Goal: Information Seeking & Learning: Learn about a topic

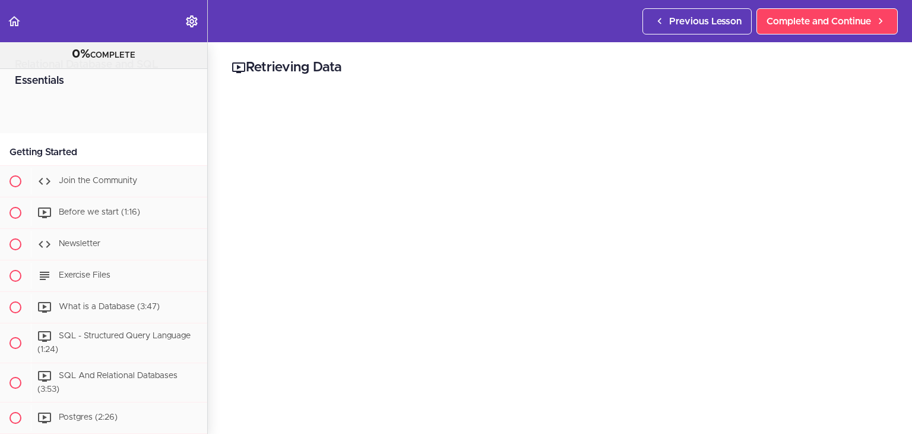
scroll to position [860, 0]
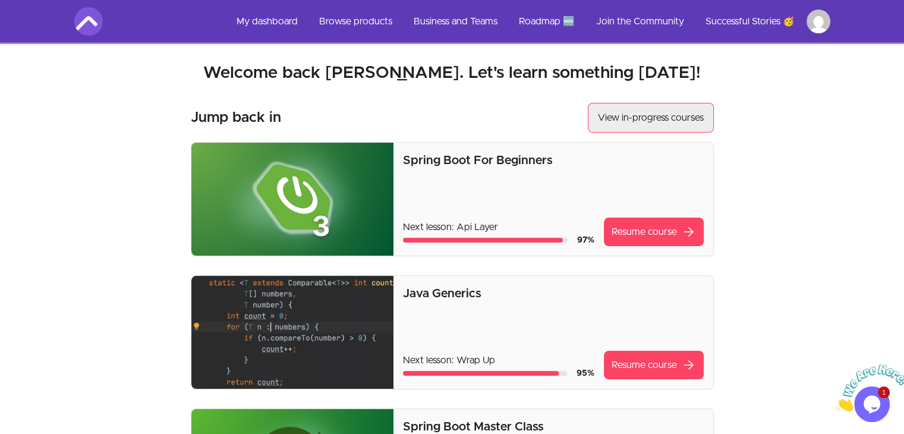
click at [686, 114] on button "View in-progress courses" at bounding box center [650, 118] width 126 height 30
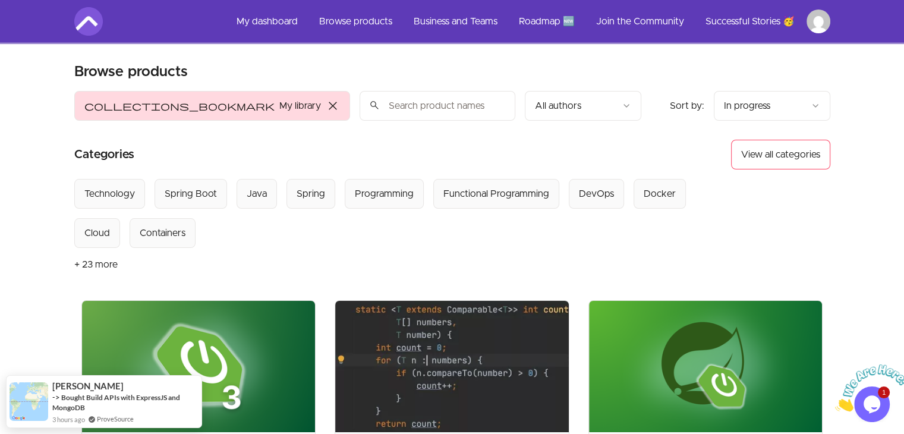
click at [835, 403] on icon "Close" at bounding box center [835, 408] width 0 height 10
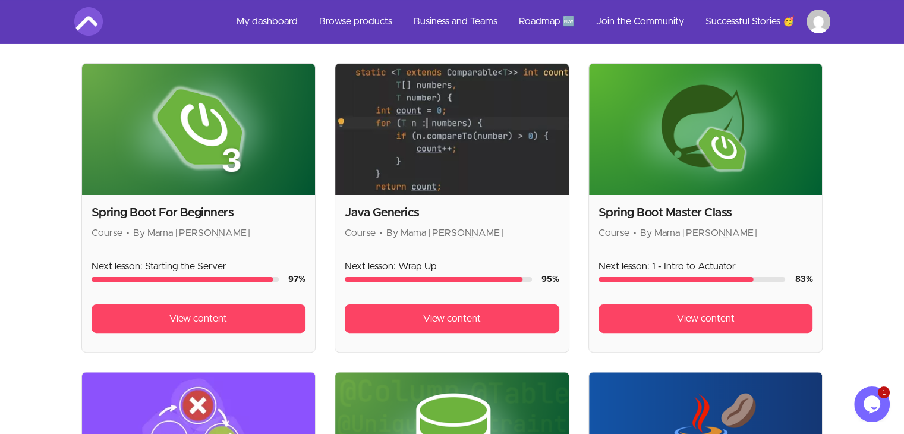
scroll to position [238, 0]
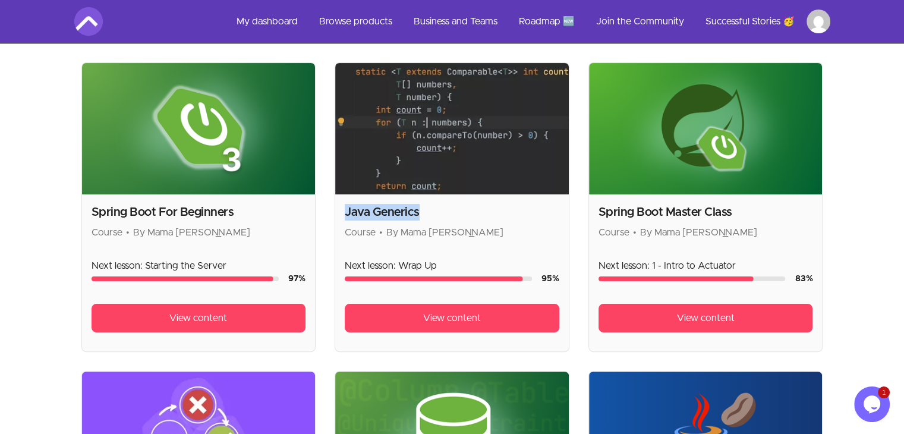
drag, startPoint x: 439, startPoint y: 210, endPoint x: 333, endPoint y: 203, distance: 106.6
copy h2 "Java Generics"
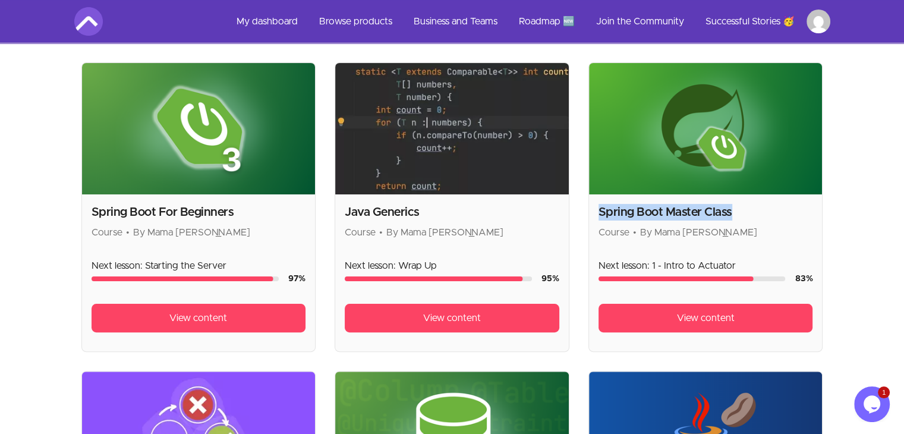
drag, startPoint x: 739, startPoint y: 211, endPoint x: 592, endPoint y: 206, distance: 146.8
click at [592, 206] on div "Spring Boot Master Class Course • By Mama Samba Braima Nelson Next lesson: 1 - …" at bounding box center [705, 272] width 233 height 157
copy h2 "Spring Boot Master Class"
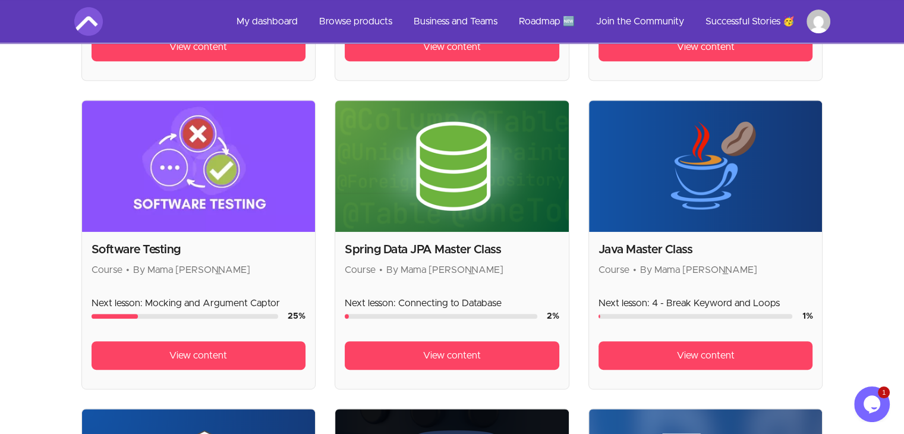
scroll to position [535, 0]
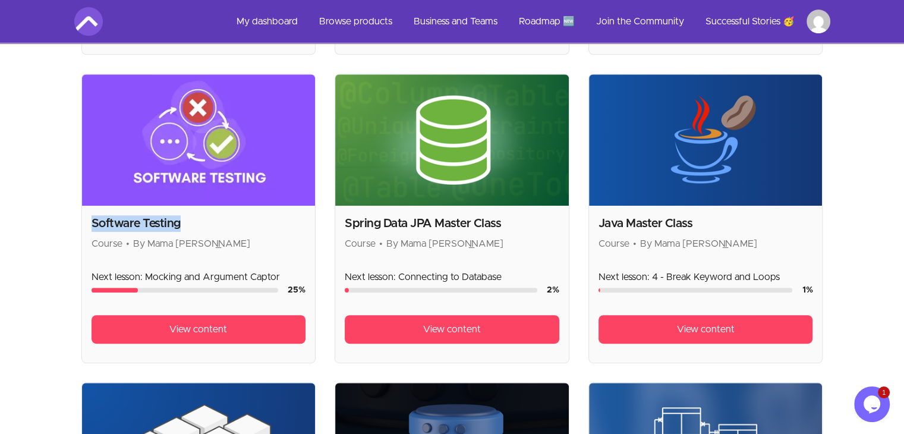
drag, startPoint x: 188, startPoint y: 221, endPoint x: 72, endPoint y: 217, distance: 115.9
copy h2 "Software Testing"
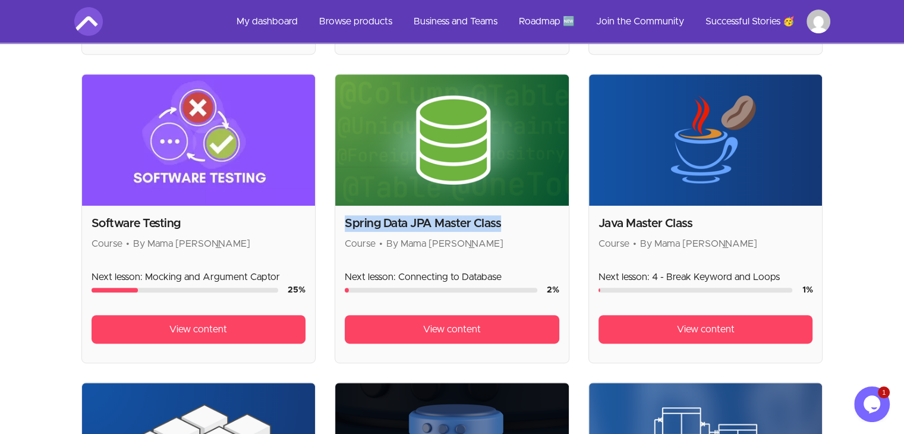
drag, startPoint x: 515, startPoint y: 225, endPoint x: 344, endPoint y: 224, distance: 171.1
click at [345, 224] on h2 "Spring Data JPA Master Class" at bounding box center [452, 223] width 214 height 17
copy h2 "Spring Data JPA Master Class"
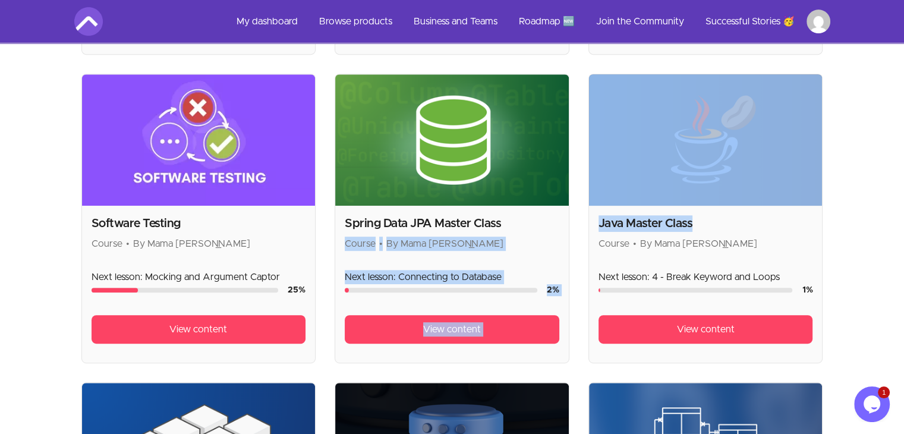
drag, startPoint x: 724, startPoint y: 226, endPoint x: 572, endPoint y: 232, distance: 151.6
click at [655, 217] on h2 "Java Master Class" at bounding box center [705, 223] width 214 height 17
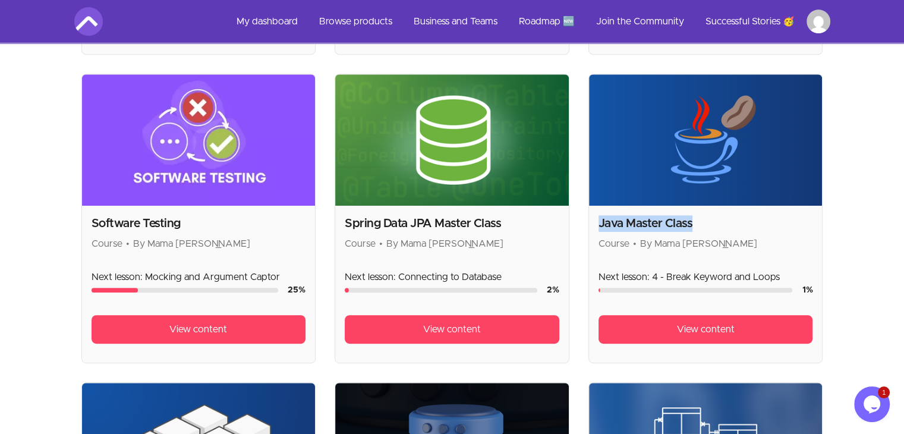
drag, startPoint x: 701, startPoint y: 217, endPoint x: 594, endPoint y: 213, distance: 107.0
click at [594, 213] on div "Java Master Class Course • By Mama Samba Braima Nelson Next lesson: 4 - Break K…" at bounding box center [705, 284] width 233 height 157
copy h2 "Java Master Class"
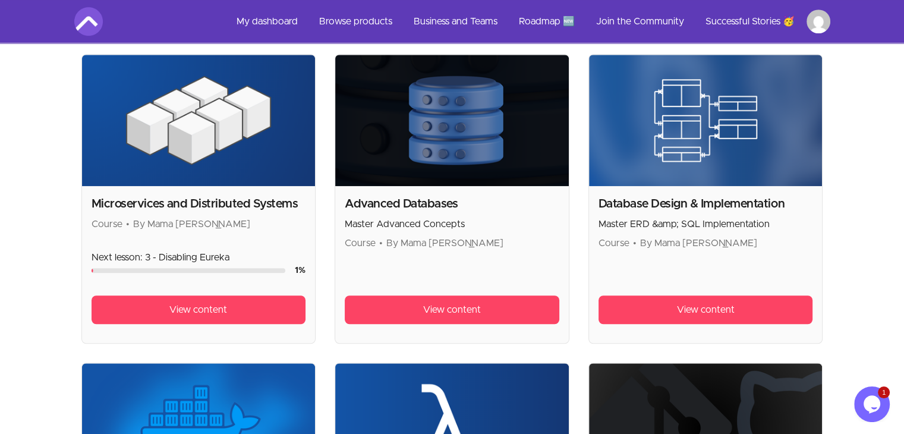
scroll to position [891, 0]
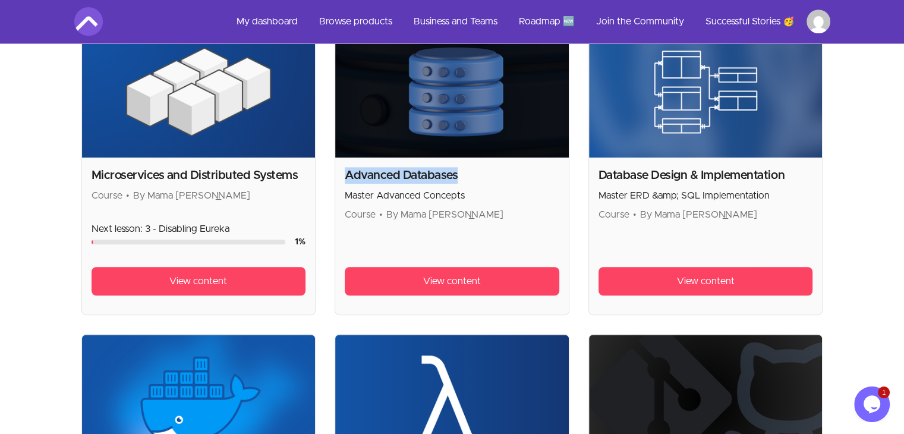
drag, startPoint x: 472, startPoint y: 173, endPoint x: 348, endPoint y: 167, distance: 124.9
click at [348, 167] on h2 "Advanced Databases" at bounding box center [452, 175] width 214 height 17
copy h2 "Advanced Databases"
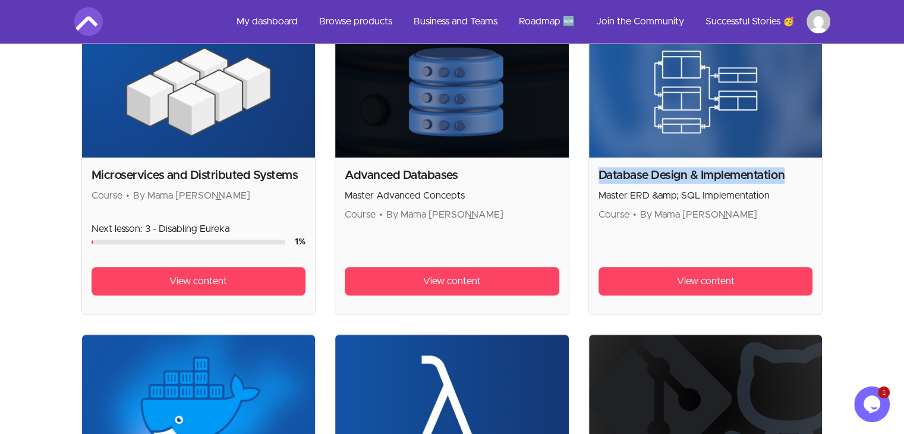
drag, startPoint x: 793, startPoint y: 176, endPoint x: 598, endPoint y: 166, distance: 195.1
click at [598, 167] on h2 "Database Design & Implementation" at bounding box center [705, 175] width 214 height 17
copy h2 "Database Design & Implementation"
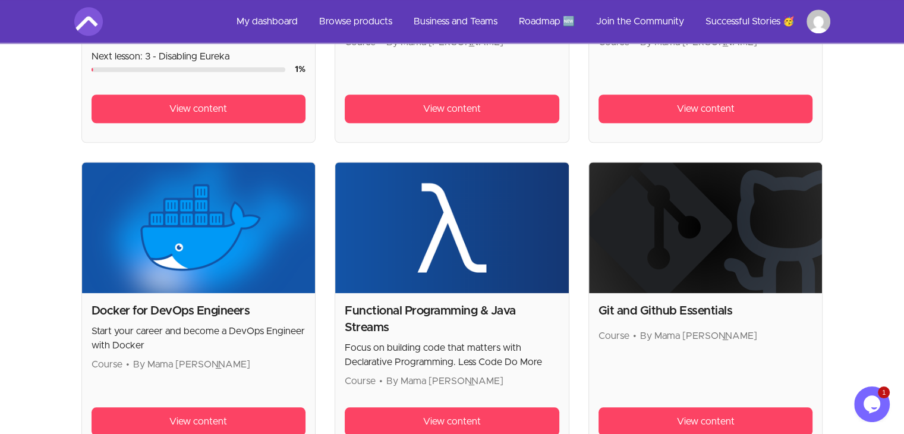
scroll to position [1129, 0]
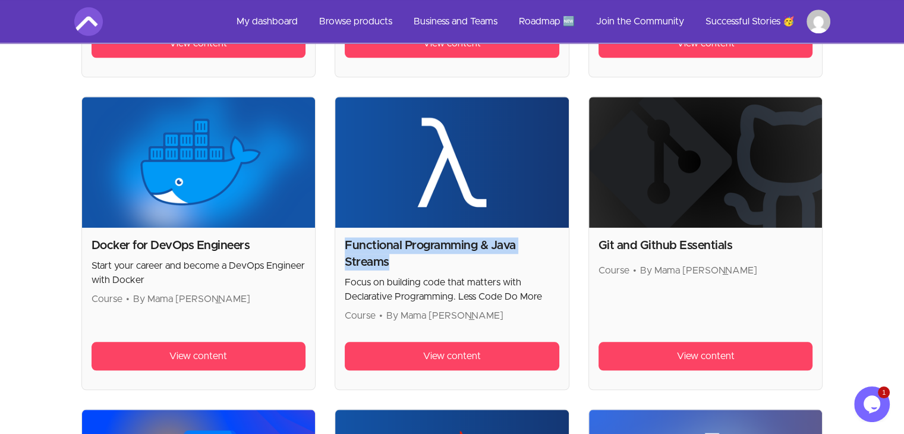
drag, startPoint x: 397, startPoint y: 255, endPoint x: 345, endPoint y: 232, distance: 57.4
click at [345, 232] on div "Functional Programming & Java Streams Focus on building code that matters with …" at bounding box center [451, 309] width 233 height 162
copy h2 "Functional Programming & Java Streams"
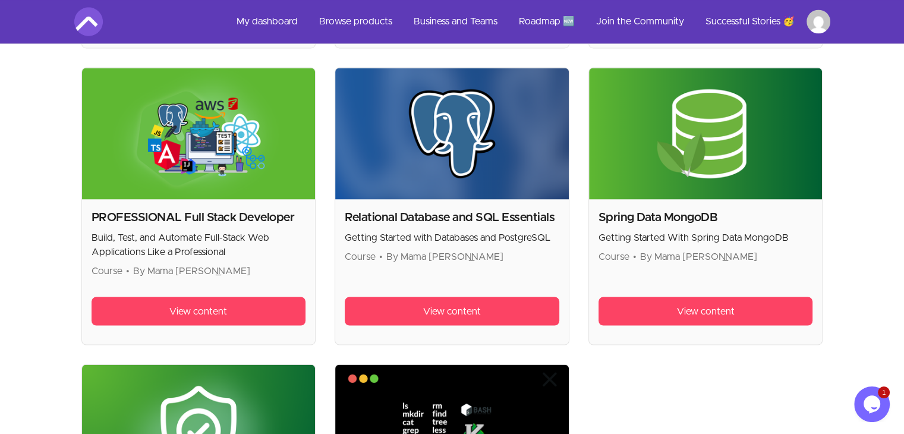
scroll to position [2079, 0]
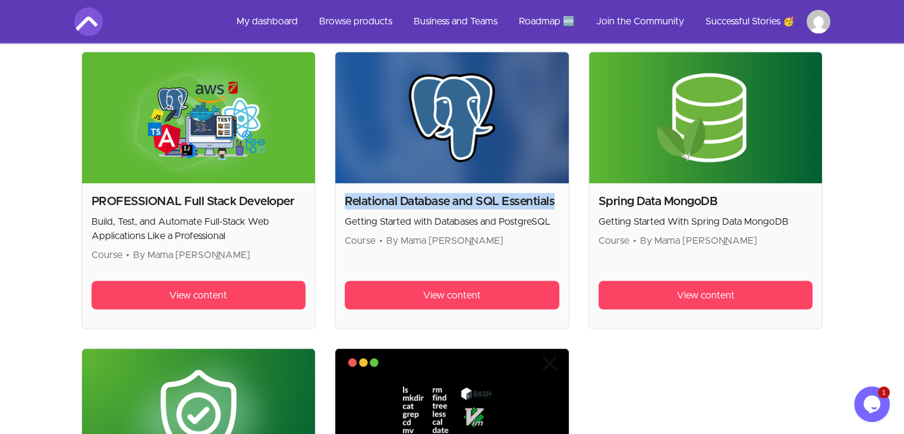
drag, startPoint x: 551, startPoint y: 200, endPoint x: 345, endPoint y: 193, distance: 206.2
click at [345, 193] on h2 "Relational Database and SQL Essentials" at bounding box center [452, 200] width 214 height 17
copy h2 "Relational Database and SQL Essentials"
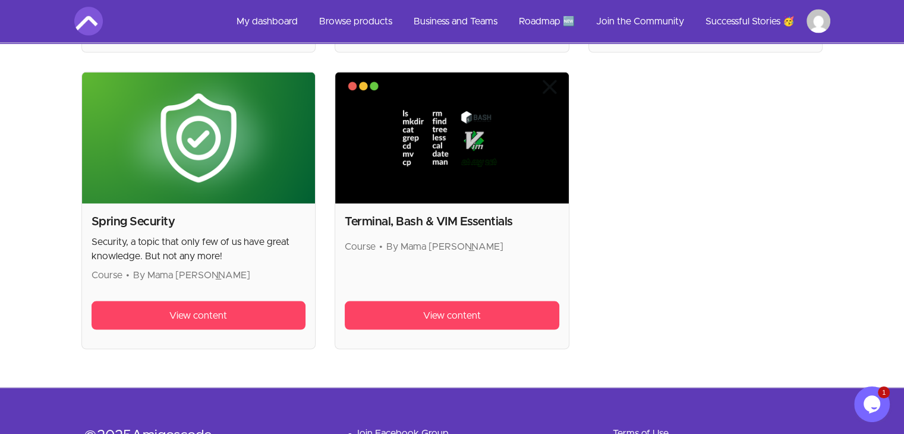
scroll to position [2376, 0]
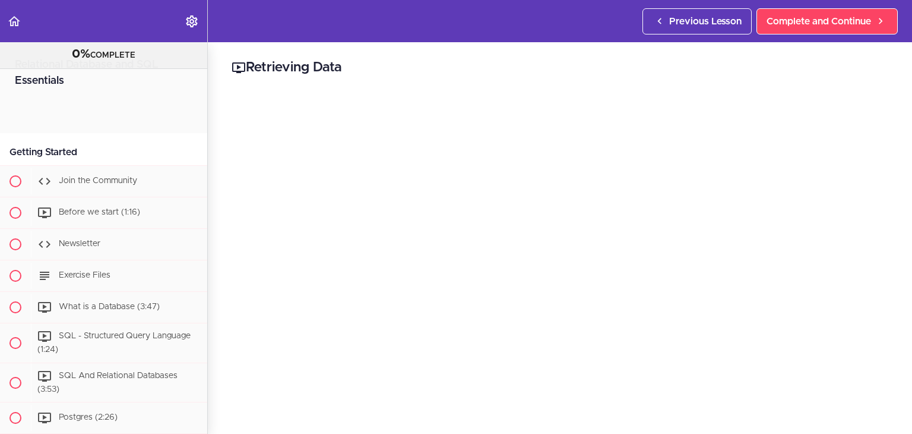
scroll to position [860, 0]
